Goal: Task Accomplishment & Management: Manage account settings

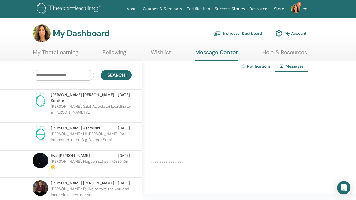
click at [262, 29] on link "Instructor Dashboard" at bounding box center [238, 33] width 48 height 12
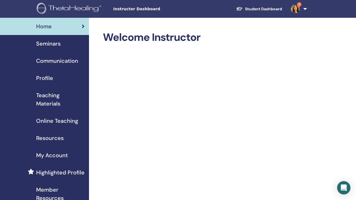
click at [41, 39] on span "Seminars" at bounding box center [48, 43] width 24 height 8
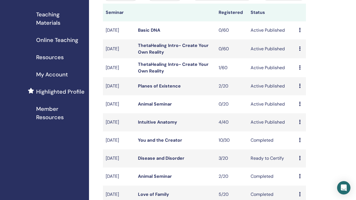
scroll to position [82, 0]
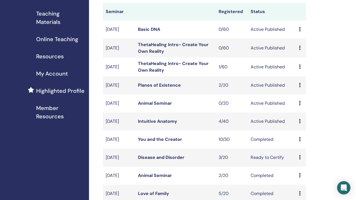
click at [157, 118] on link "Intuitive Anatomy" at bounding box center [157, 121] width 39 height 6
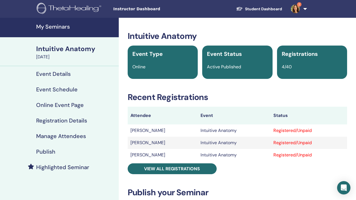
click at [43, 133] on h4 "Manage Attendees" at bounding box center [61, 136] width 50 height 7
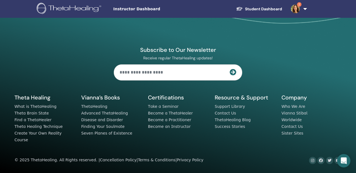
click at [110, 11] on div "Instructor Dashboard Student Dashboard 2 [PERSON_NAME] My ThetaLearning My Thet…" at bounding box center [178, 9] width 322 height 18
click at [65, 11] on img at bounding box center [70, 9] width 66 height 13
click at [285, 6] on link "Student Dashboard" at bounding box center [258, 9] width 55 height 10
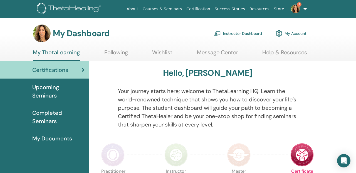
click at [261, 31] on link "Instructor Dashboard" at bounding box center [238, 33] width 48 height 12
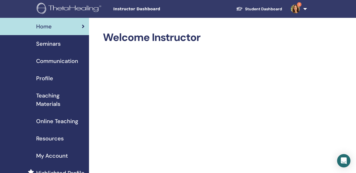
click at [41, 39] on span "Seminars" at bounding box center [48, 43] width 24 height 8
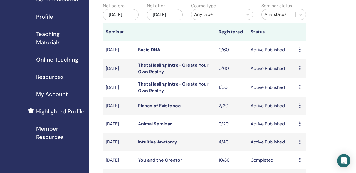
scroll to position [63, 0]
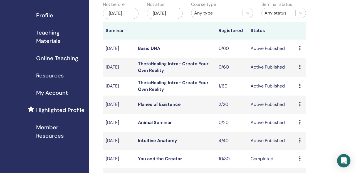
click at [153, 113] on td "Animal Seminar" at bounding box center [175, 122] width 81 height 18
click at [147, 119] on link "Animal Seminar" at bounding box center [155, 122] width 34 height 6
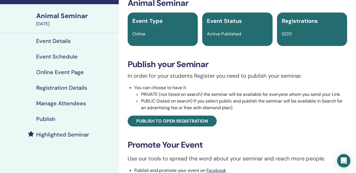
scroll to position [38, 0]
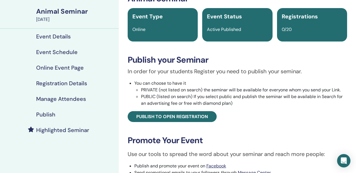
click at [52, 49] on h4 "Event Schedule" at bounding box center [56, 52] width 41 height 7
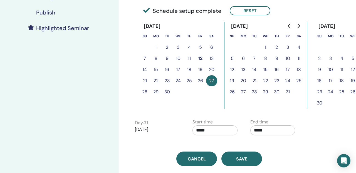
scroll to position [140, 0]
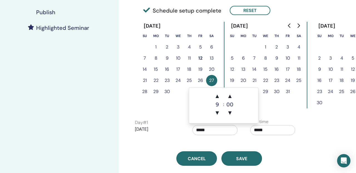
click at [207, 125] on input "*****" at bounding box center [214, 130] width 45 height 10
click at [220, 107] on span "▼" at bounding box center [216, 112] width 11 height 11
type input "*****"
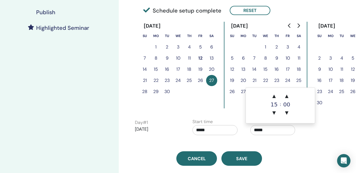
click at [282, 125] on input "*****" at bounding box center [272, 130] width 45 height 10
click at [274, 107] on span "▼" at bounding box center [273, 112] width 11 height 11
type input "*****"
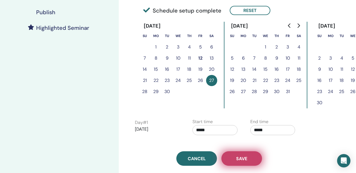
click at [237, 151] on button "Save" at bounding box center [241, 158] width 41 height 14
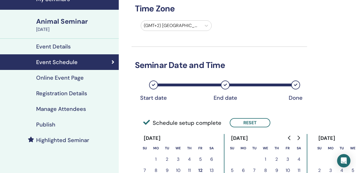
scroll to position [27, 0]
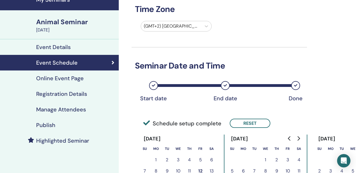
click at [55, 39] on link "Event Details" at bounding box center [59, 47] width 119 height 16
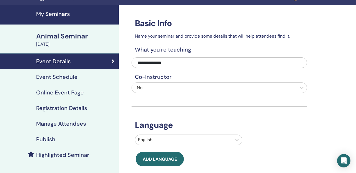
scroll to position [14, 0]
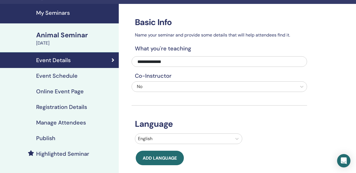
click at [53, 30] on div "Animal Seminar" at bounding box center [75, 34] width 79 height 9
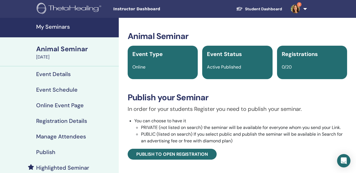
click at [45, 71] on h4 "Event Details" at bounding box center [53, 74] width 34 height 7
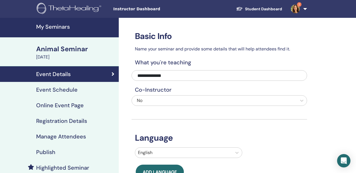
click at [52, 86] on h4 "Event Schedule" at bounding box center [56, 89] width 41 height 7
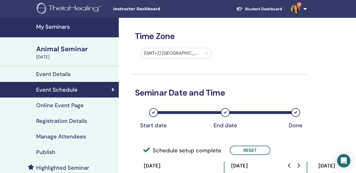
click at [51, 102] on h4 "Online Event Page" at bounding box center [60, 105] width 48 height 7
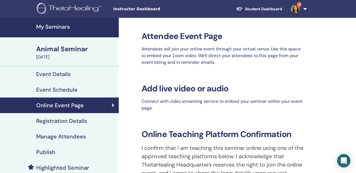
drag, startPoint x: 197, startPoint y: 107, endPoint x: 322, endPoint y: 106, distance: 125.1
click at [322, 106] on div "**********" at bounding box center [241, 126] width 224 height 217
paste input "text"
type input "**********"
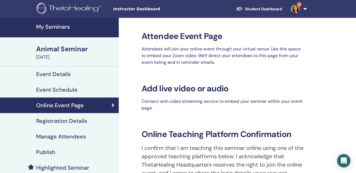
click at [49, 25] on h4 "My Seminars" at bounding box center [75, 26] width 79 height 7
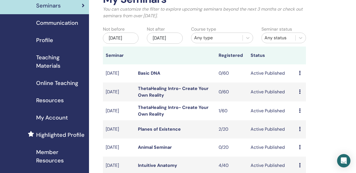
scroll to position [40, 0]
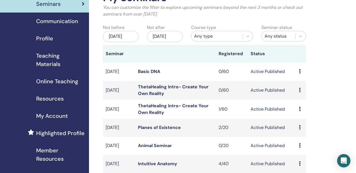
click at [147, 160] on link "Intuitive Anatomy" at bounding box center [157, 163] width 39 height 6
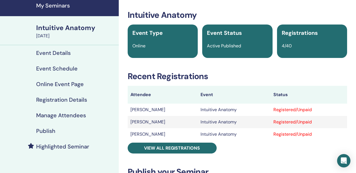
scroll to position [21, 0]
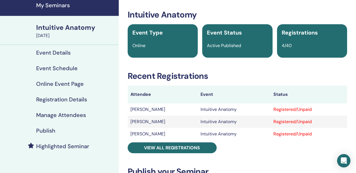
click at [48, 65] on h4 "Event Schedule" at bounding box center [56, 68] width 41 height 7
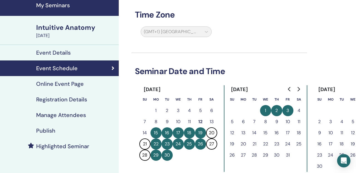
click at [48, 49] on h4 "Event Details" at bounding box center [53, 52] width 34 height 7
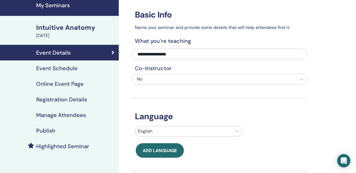
click at [44, 65] on h4 "Event Schedule" at bounding box center [56, 68] width 41 height 7
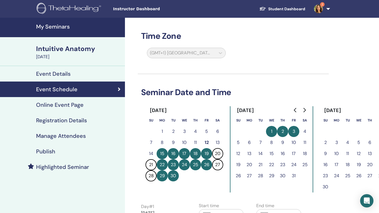
click at [53, 23] on h4 "My Seminars" at bounding box center [79, 26] width 86 height 7
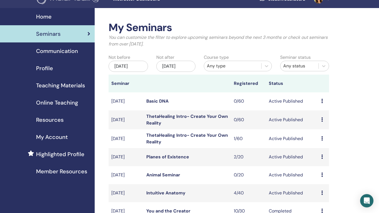
scroll to position [10, 0]
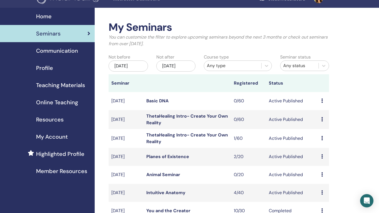
click at [177, 132] on link "ThetaHealing Intro- Create Your Own Reality" at bounding box center [187, 138] width 82 height 13
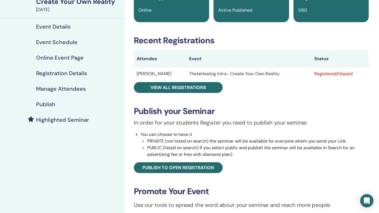
scroll to position [58, 0]
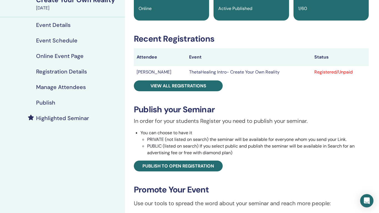
drag, startPoint x: 210, startPoint y: 162, endPoint x: 223, endPoint y: 165, distance: 12.8
click at [223, 165] on div "ThetaHealing Intro- Create Your Own Reality Event Type Online Event Status Acti…" at bounding box center [251, 129] width 246 height 313
copy link "[URL][DOMAIN_NAME]"
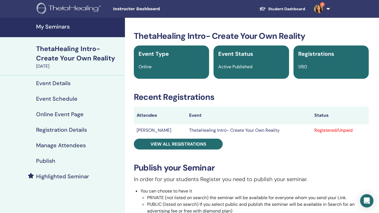
scroll to position [0, 0]
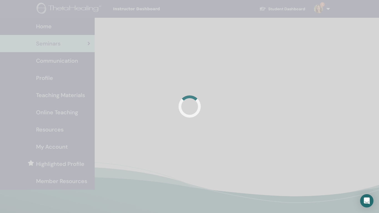
scroll to position [10, 0]
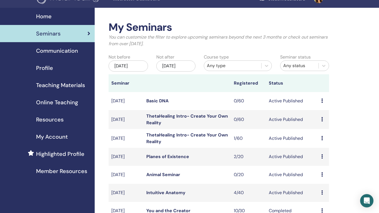
click at [182, 113] on link "ThetaHealing Intro- Create Your Own Reality" at bounding box center [187, 119] width 82 height 13
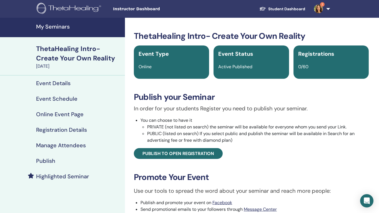
drag, startPoint x: 210, startPoint y: 175, endPoint x: 131, endPoint y: 176, distance: 78.9
click at [131, 176] on div "ThetaHealing Intro- Create Your Own Reality Event Type Online Event Status Acti…" at bounding box center [251, 152] width 246 height 243
copy link "[URL][DOMAIN_NAME]"
